Goal: Navigation & Orientation: Find specific page/section

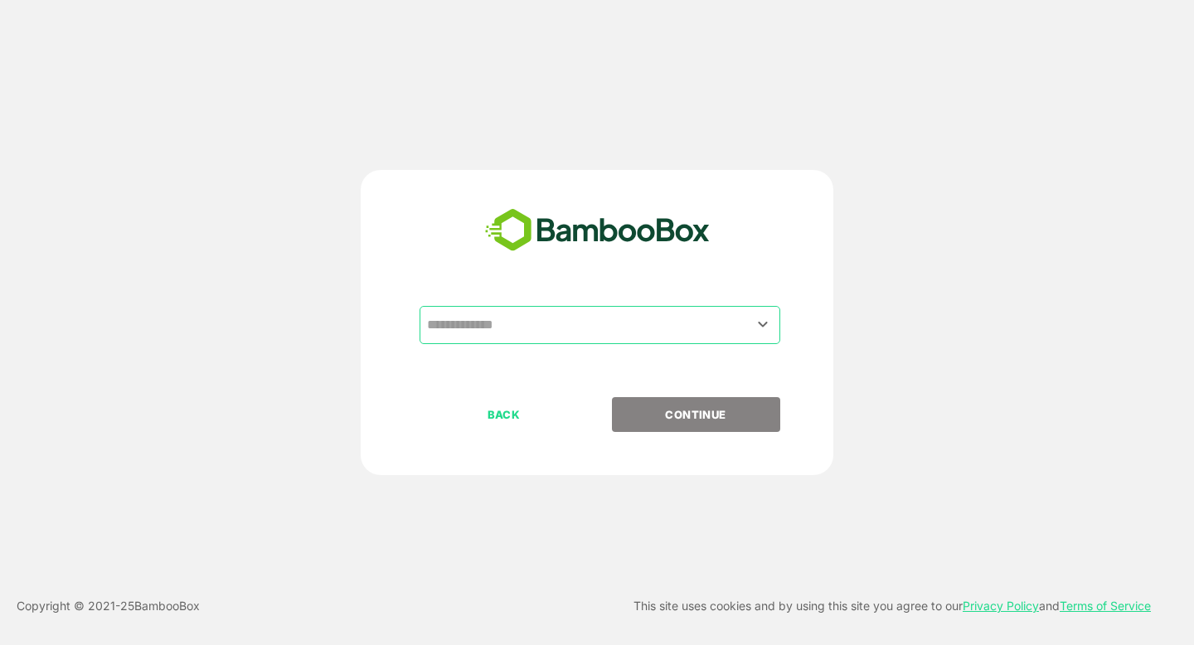
click at [467, 327] on input "text" at bounding box center [600, 325] width 354 height 32
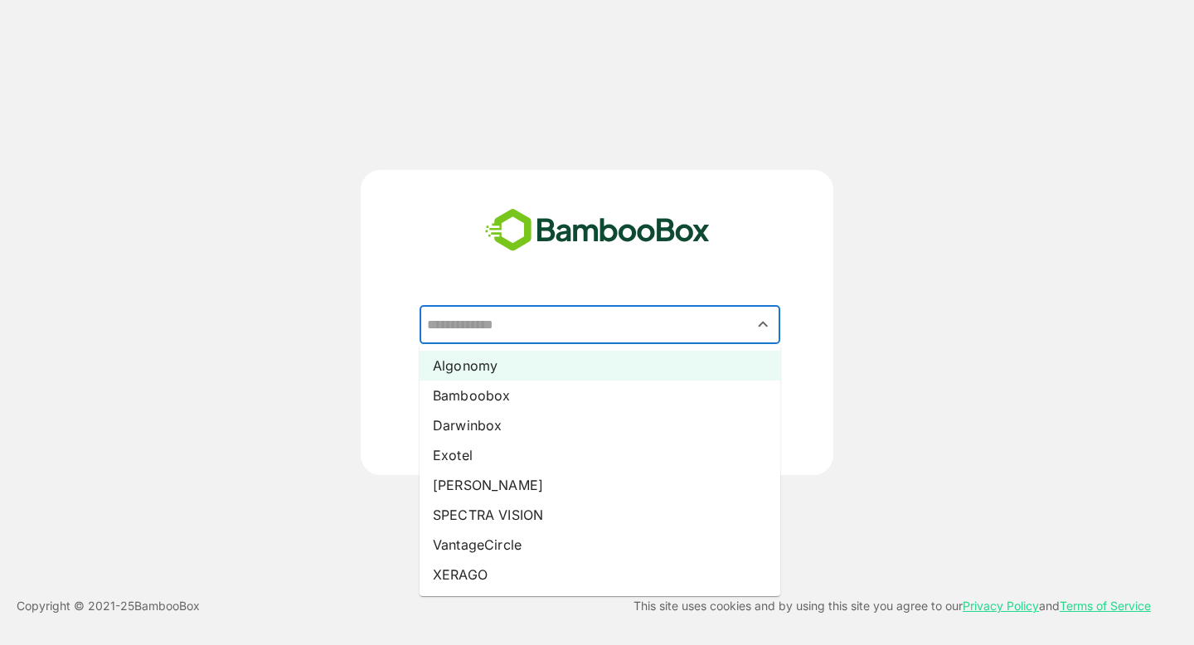
click at [482, 371] on li "Algonomy" at bounding box center [600, 366] width 361 height 30
type input "********"
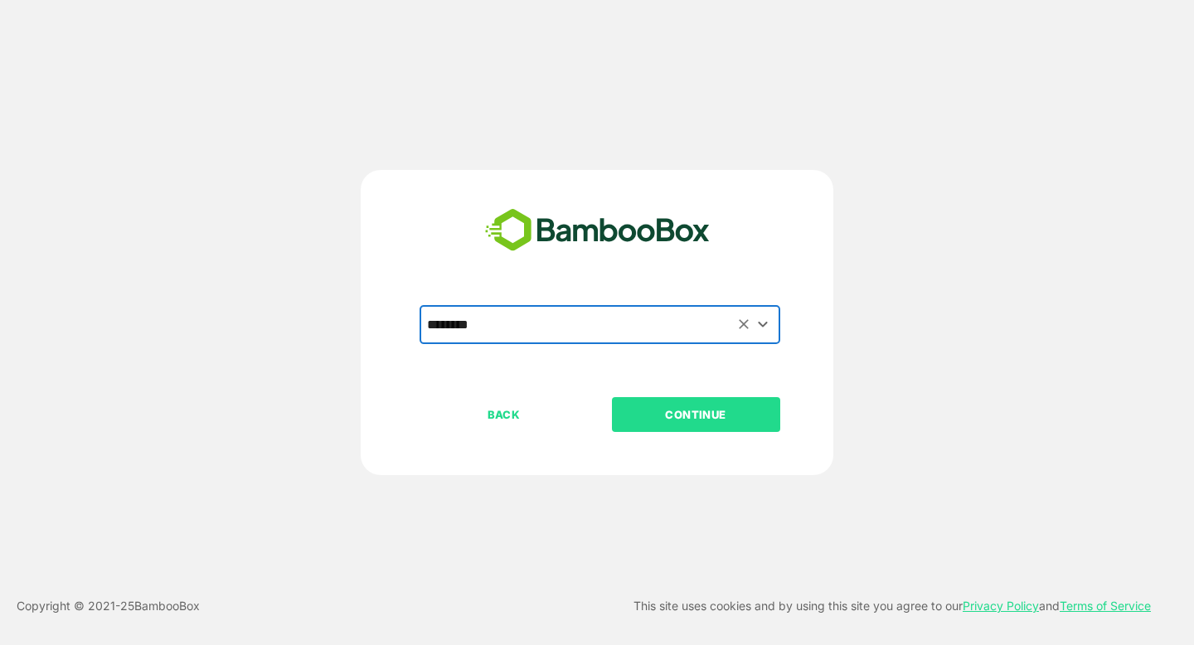
click at [684, 425] on button "CONTINUE" at bounding box center [696, 414] width 168 height 35
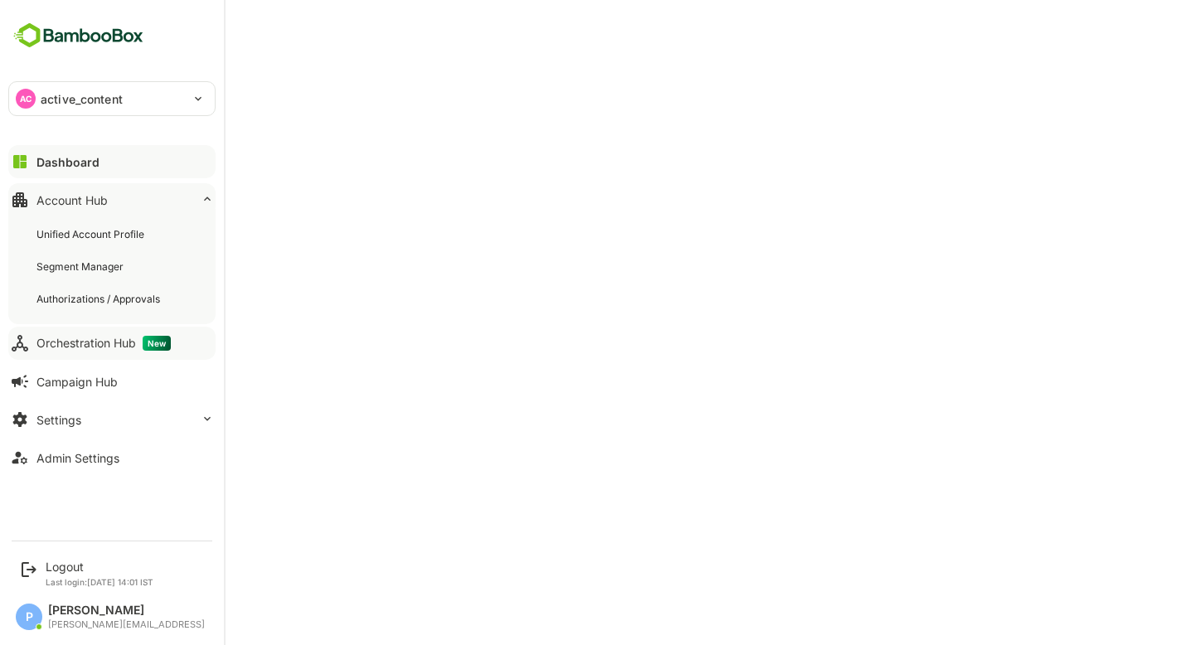
click at [105, 348] on div "Orchestration Hub New" at bounding box center [103, 343] width 134 height 15
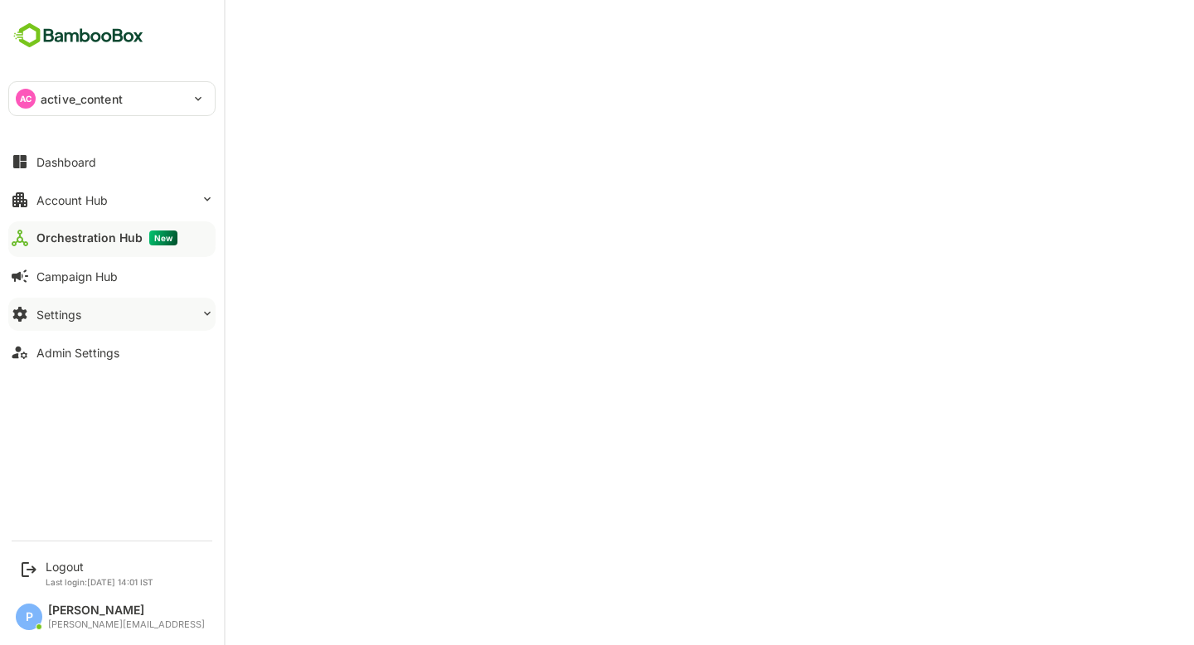
click at [147, 312] on button "Settings" at bounding box center [111, 314] width 207 height 33
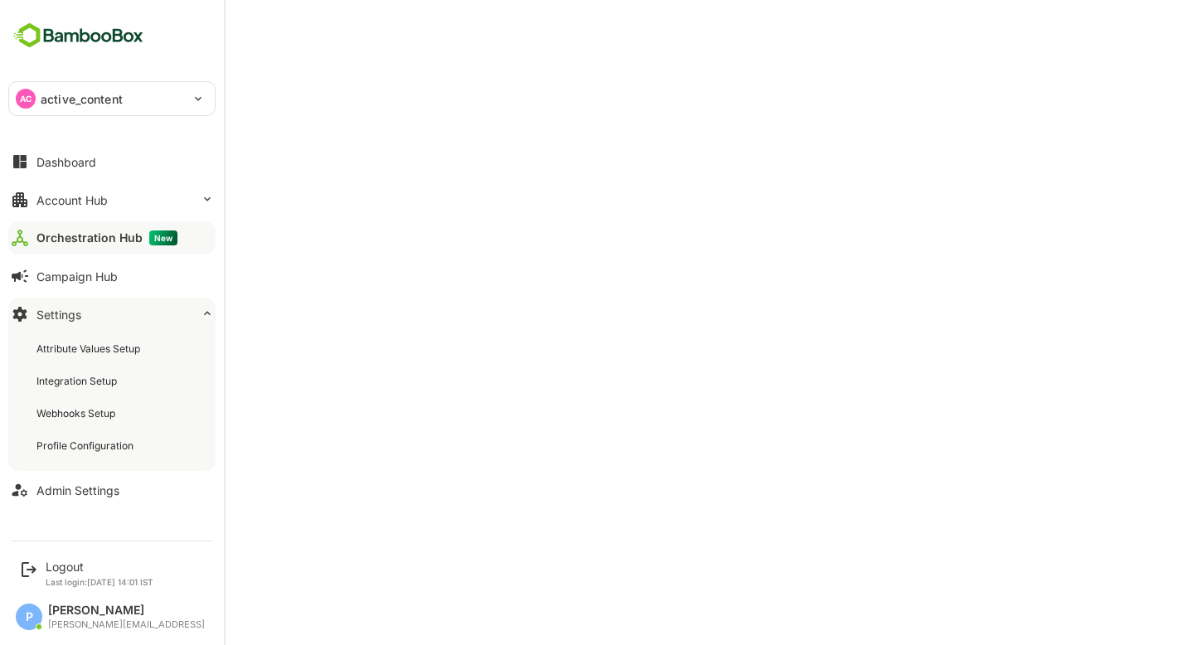
click at [147, 312] on button "Settings" at bounding box center [111, 314] width 207 height 33
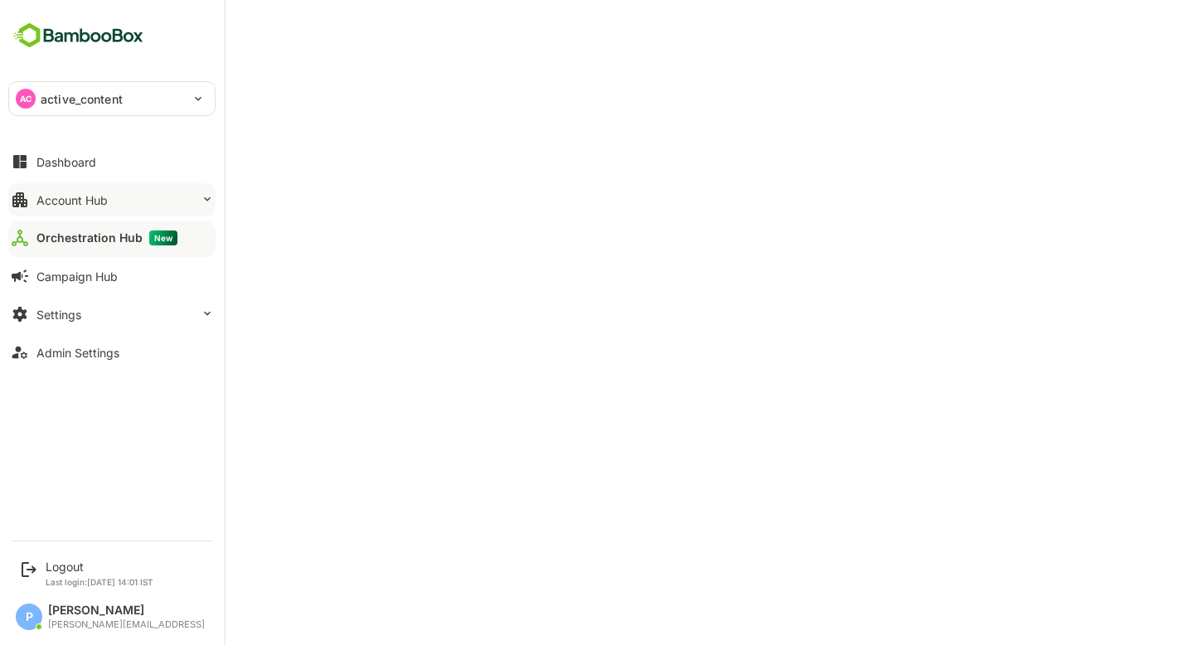
click at [97, 206] on div "Account Hub" at bounding box center [71, 200] width 71 height 14
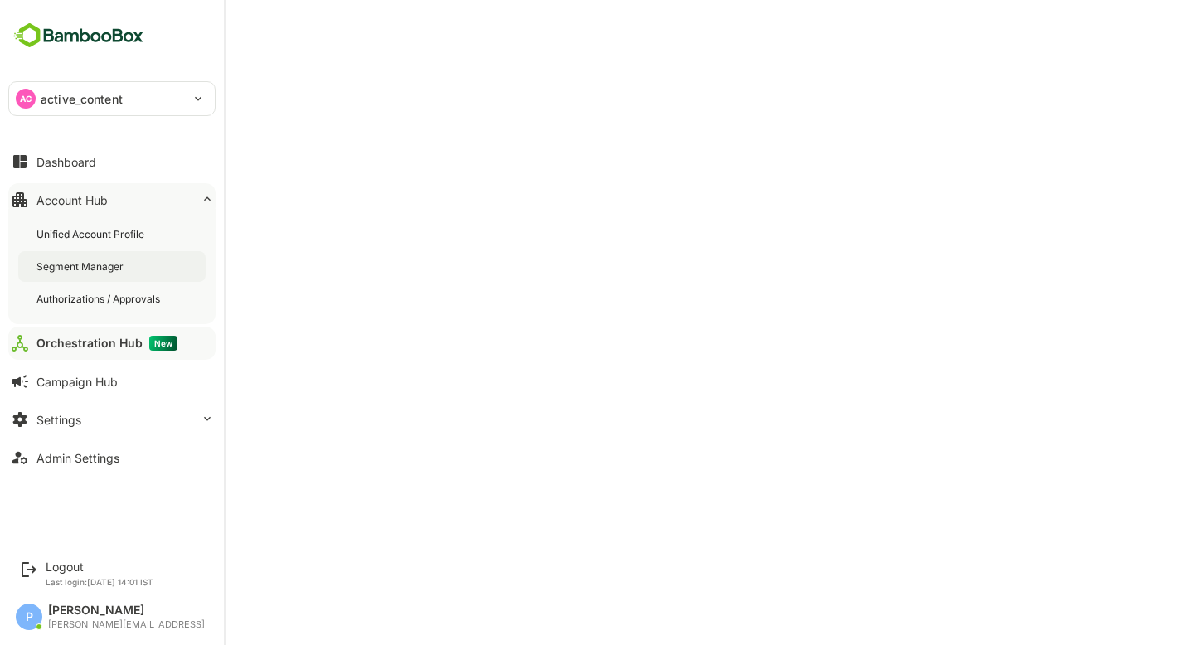
click at [83, 258] on div "Segment Manager" at bounding box center [111, 266] width 187 height 31
click at [62, 422] on div "Settings" at bounding box center [58, 420] width 45 height 14
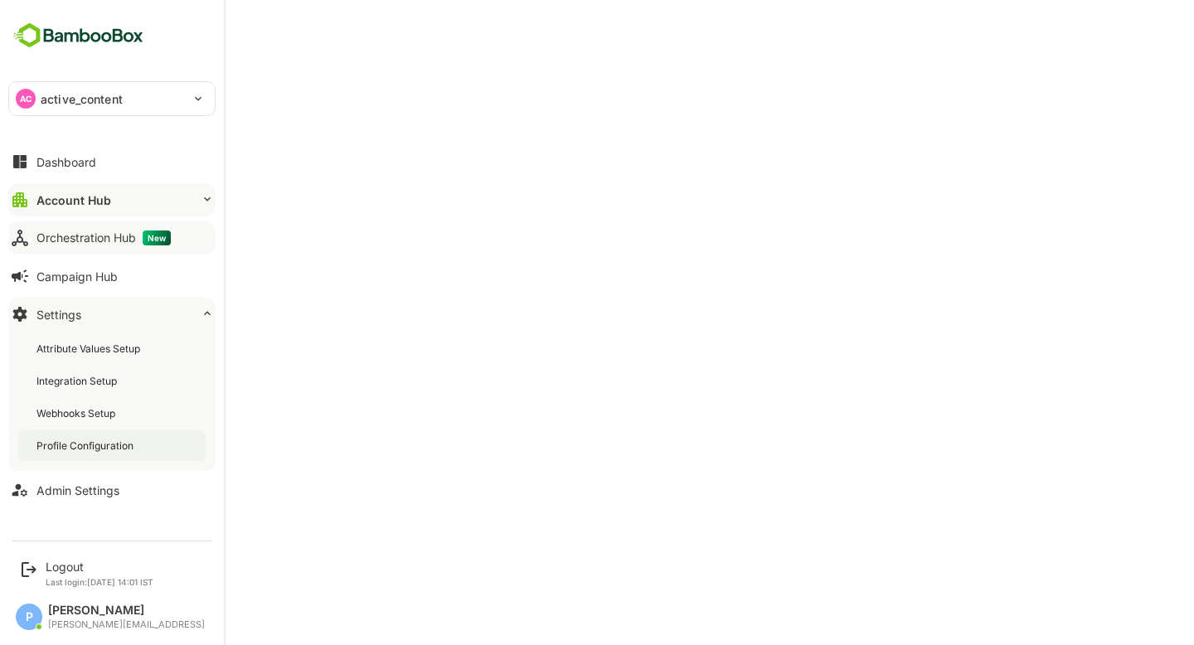
click at [83, 444] on div "Profile Configuration" at bounding box center [86, 446] width 100 height 14
